Goal: Information Seeking & Learning: Learn about a topic

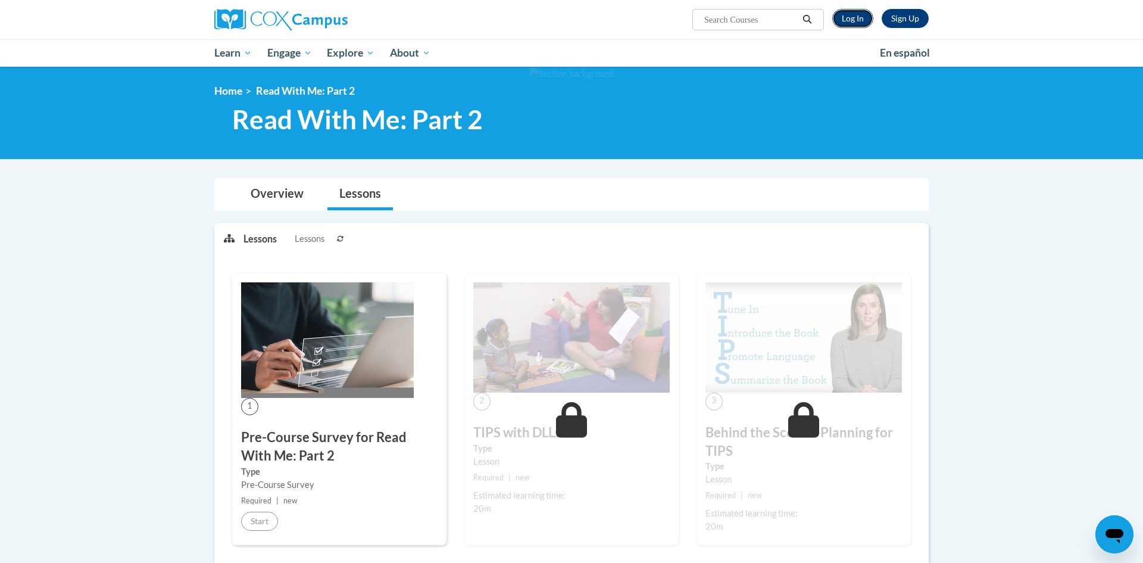
click at [844, 23] on link "Log In" at bounding box center [852, 18] width 41 height 19
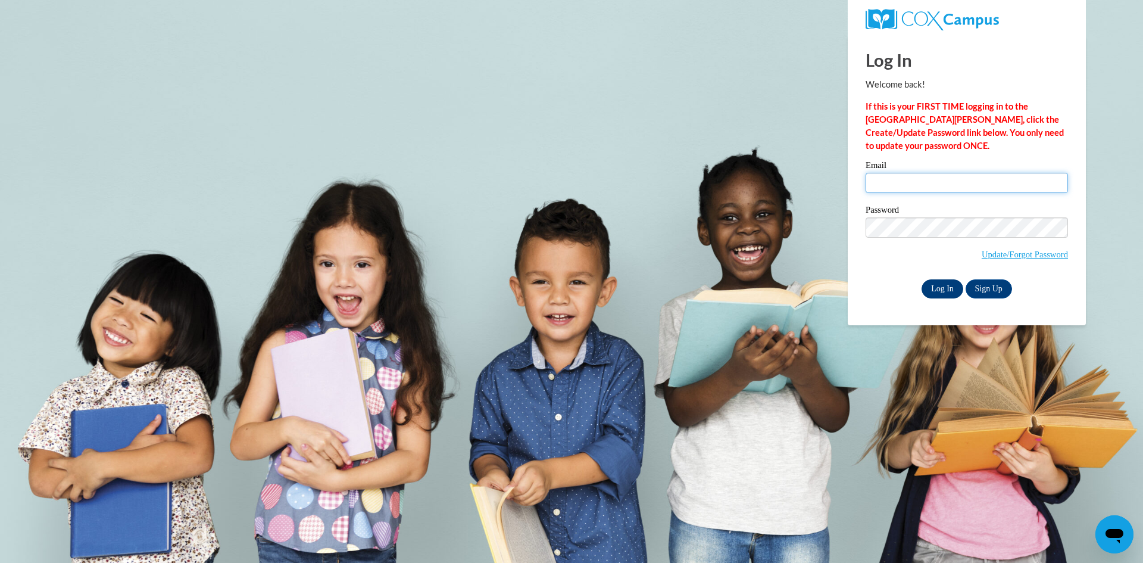
type input "stocke@sycamoreschools.org"
click at [939, 285] on input "Log In" at bounding box center [942, 288] width 42 height 19
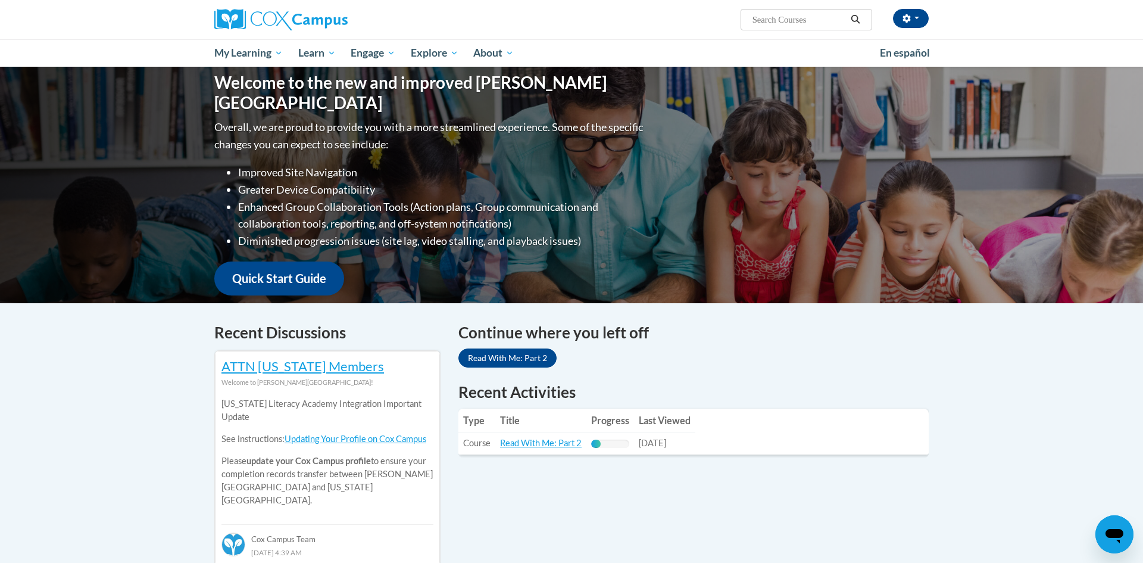
scroll to position [120, 0]
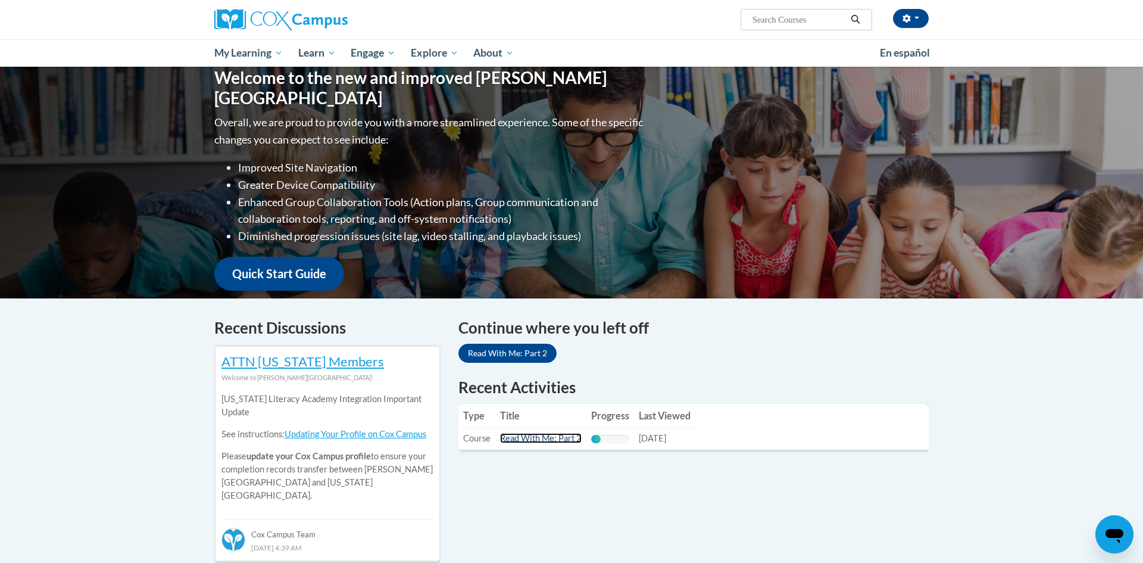
click at [529, 441] on link "Read With Me: Part 2" at bounding box center [541, 438] width 82 height 10
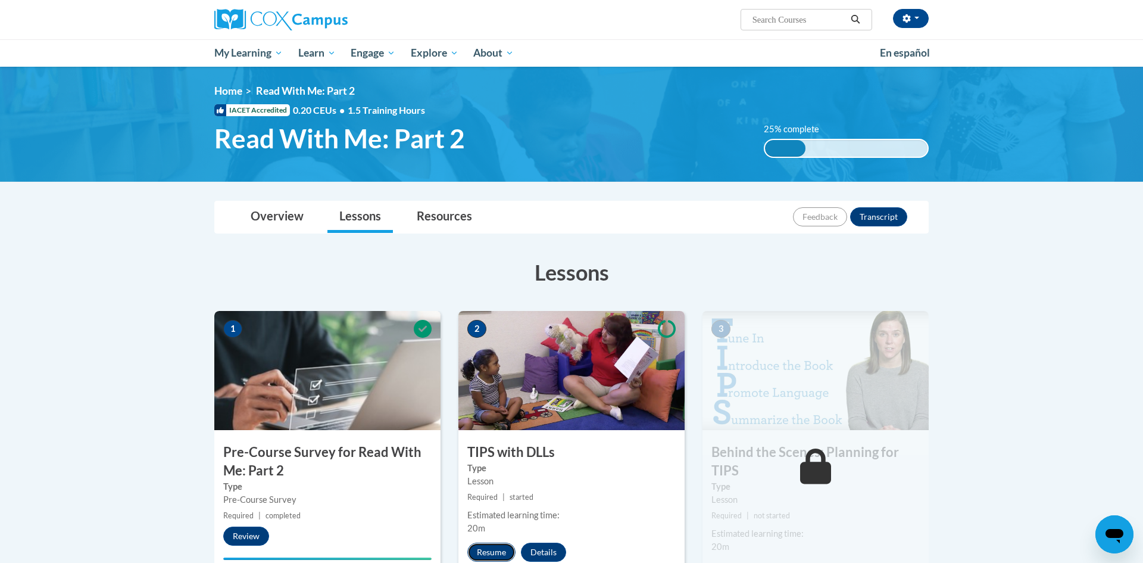
click at [500, 546] on button "Resume" at bounding box center [491, 551] width 48 height 19
